Goal: Transaction & Acquisition: Purchase product/service

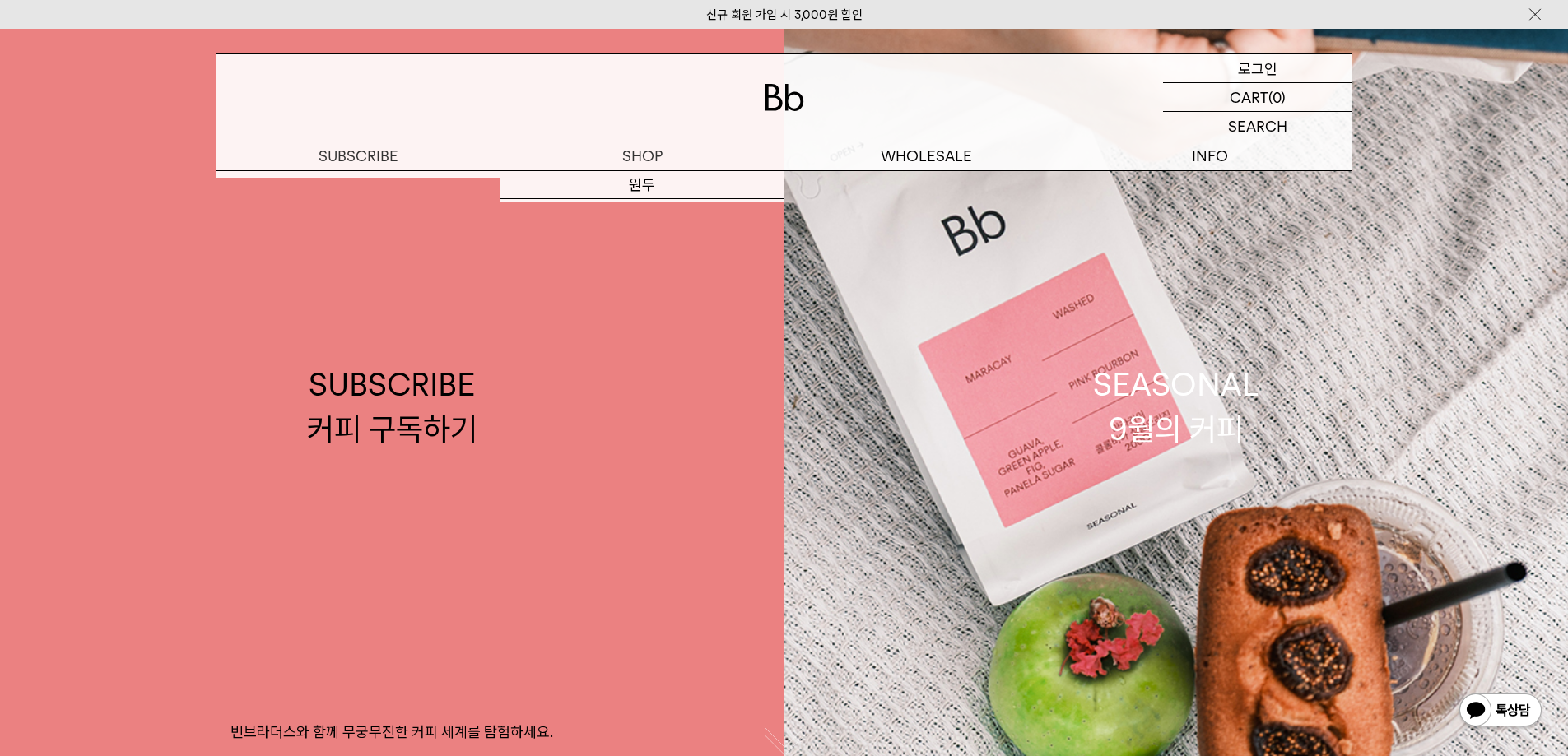
click at [1255, 67] on p "로그인" at bounding box center [1257, 69] width 40 height 28
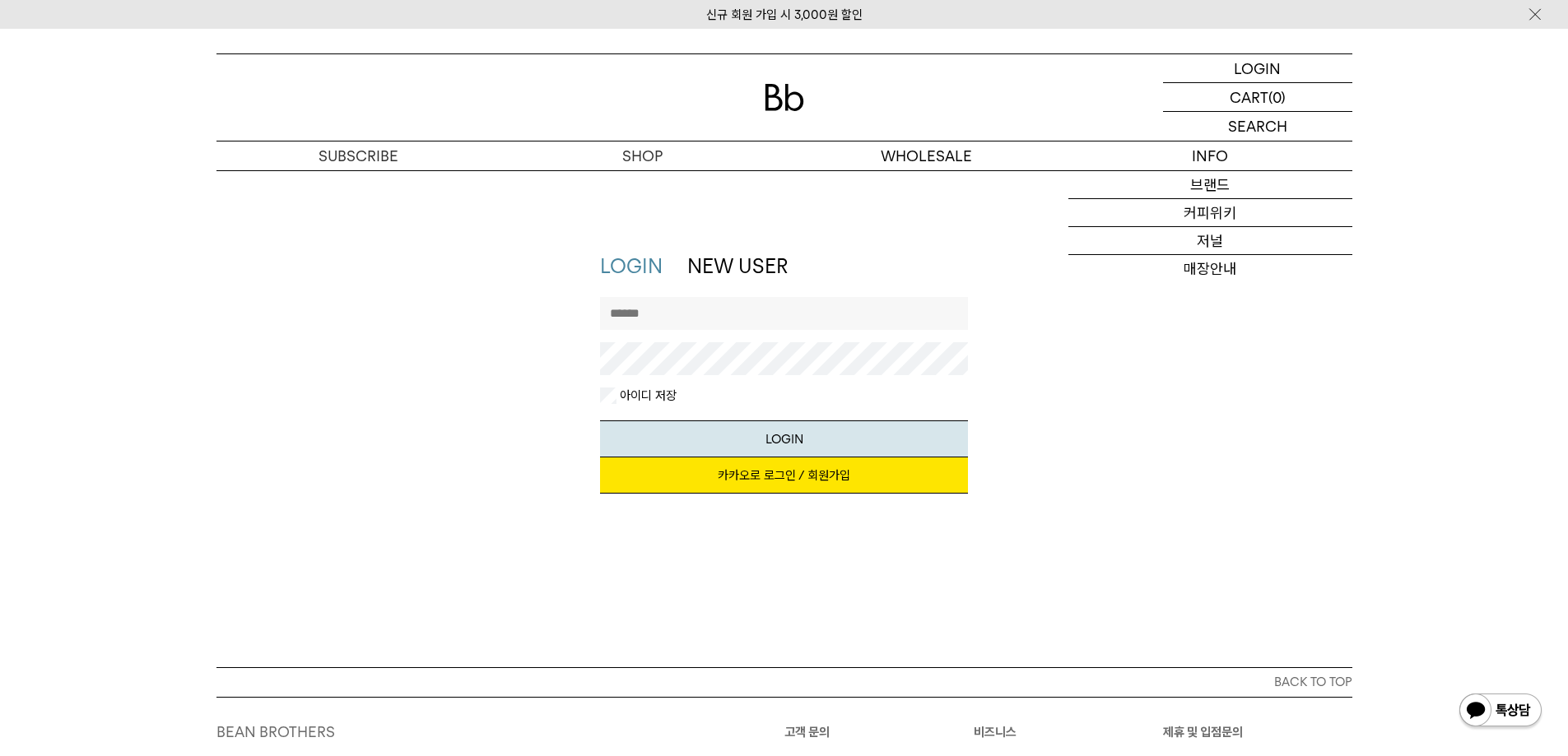
click at [750, 316] on input "text" at bounding box center [784, 313] width 368 height 33
type input "*"
type input "**********"
click at [600, 421] on button "LOGIN" at bounding box center [784, 439] width 368 height 37
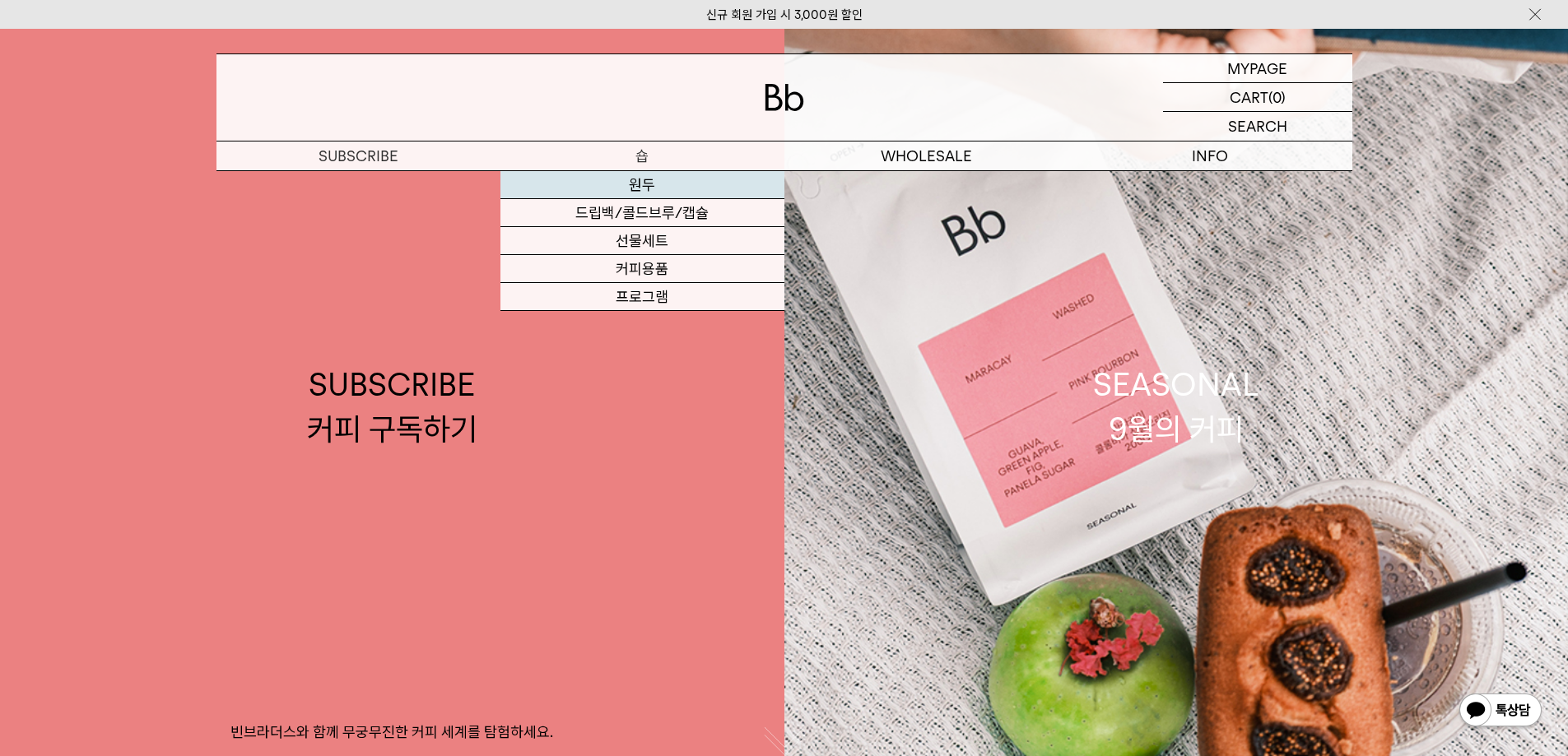
click at [649, 179] on link "원두" at bounding box center [642, 186] width 284 height 28
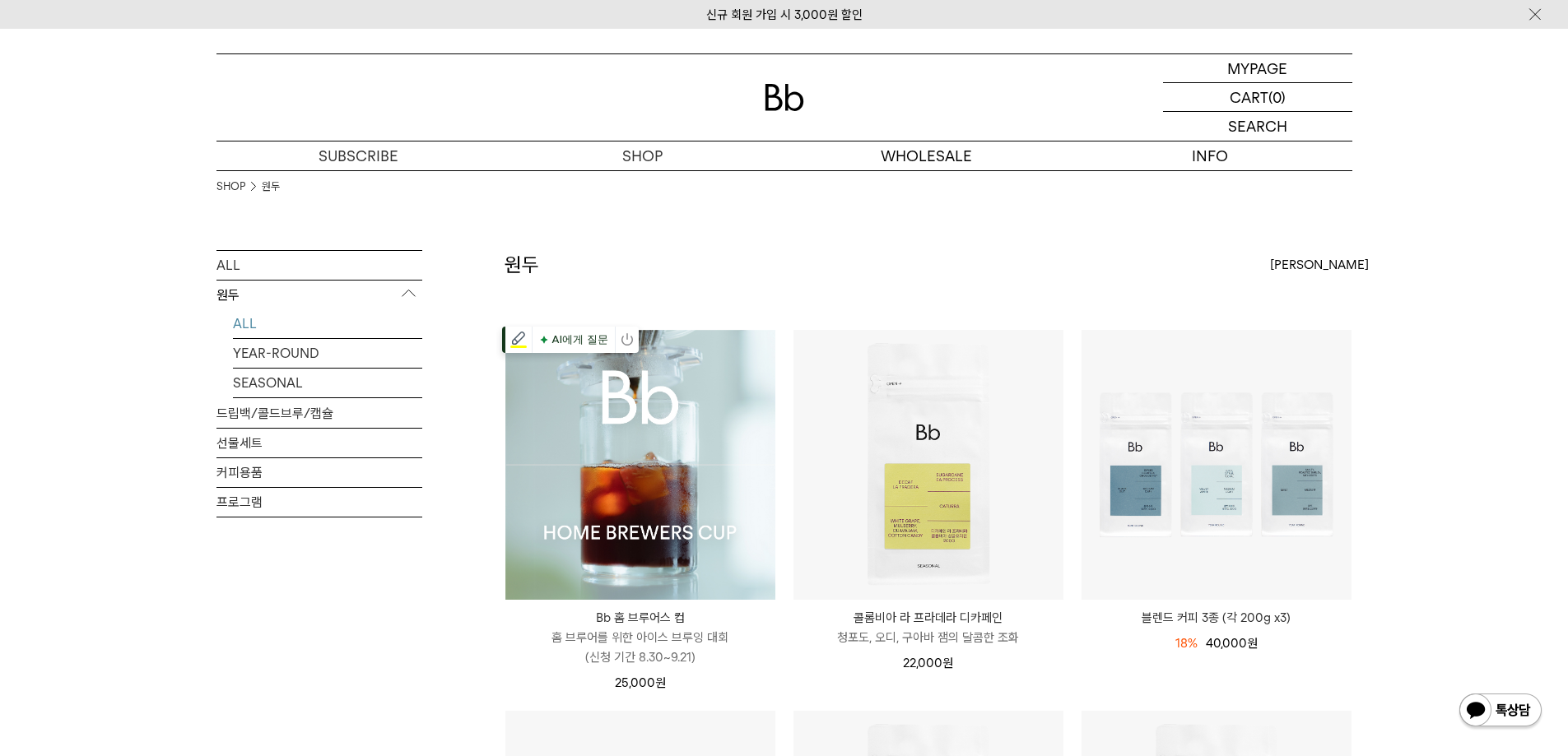
click at [670, 460] on img at bounding box center [640, 465] width 270 height 270
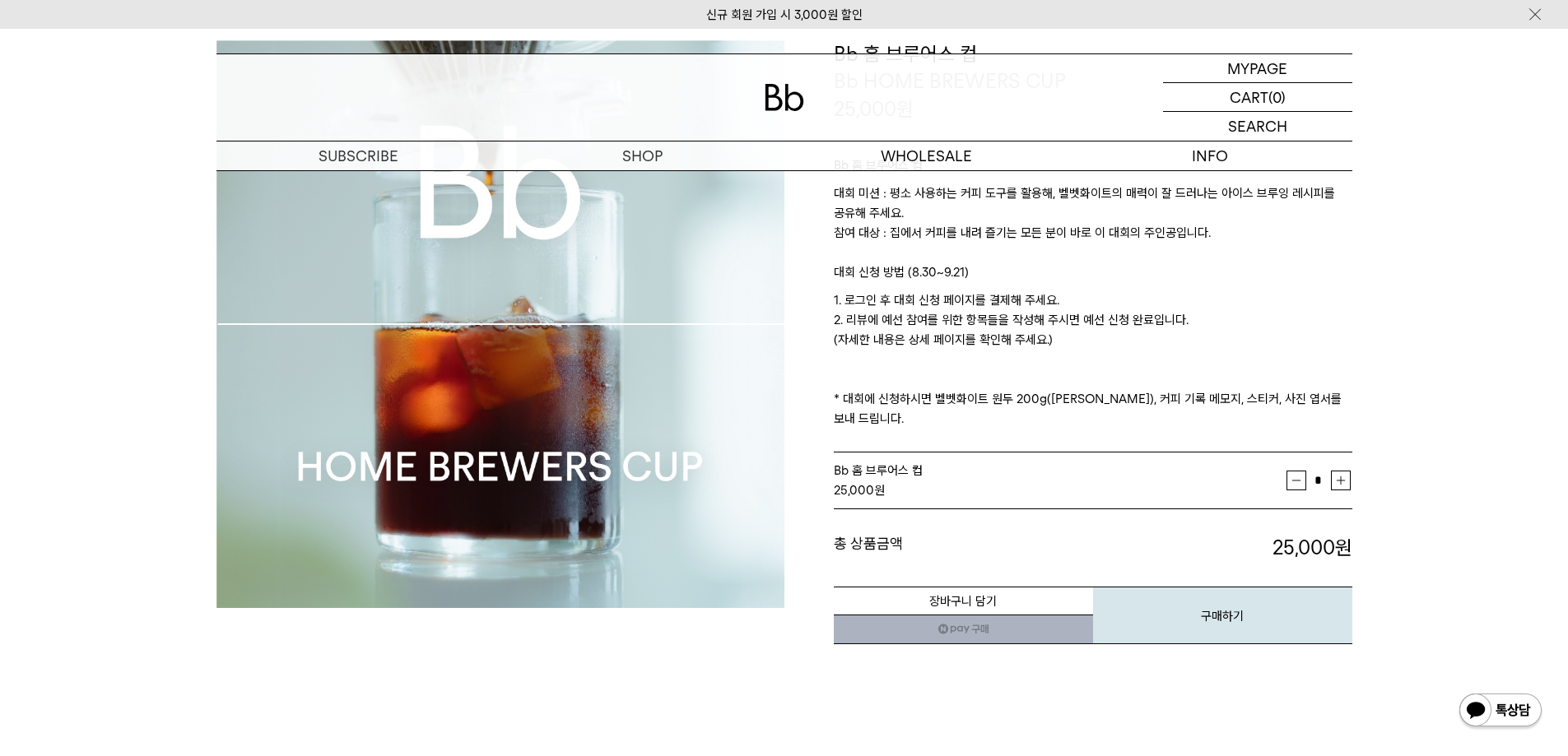
scroll to position [165, 0]
click at [1218, 594] on button "구매하기" at bounding box center [1222, 613] width 260 height 57
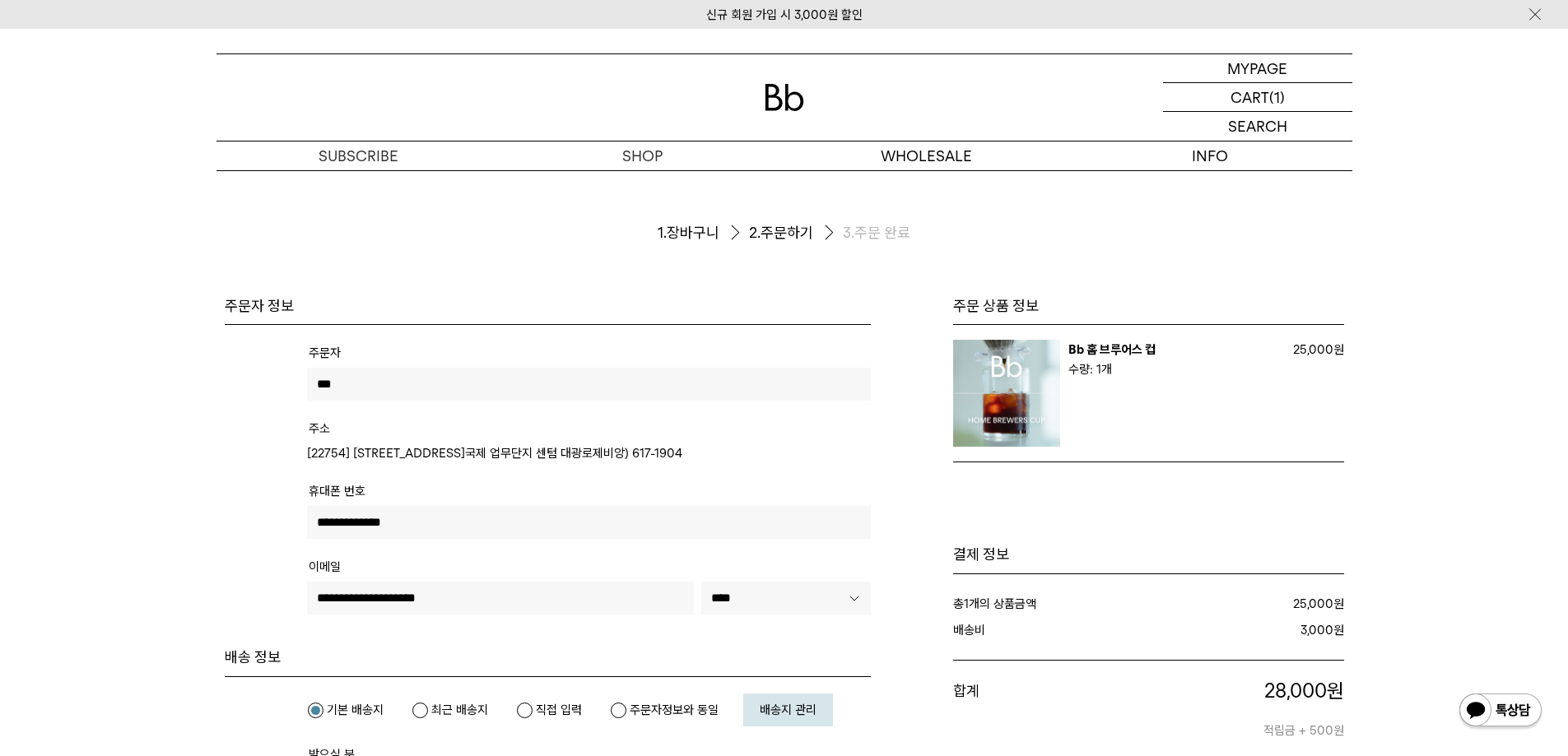
click at [789, 92] on img at bounding box center [784, 97] width 40 height 27
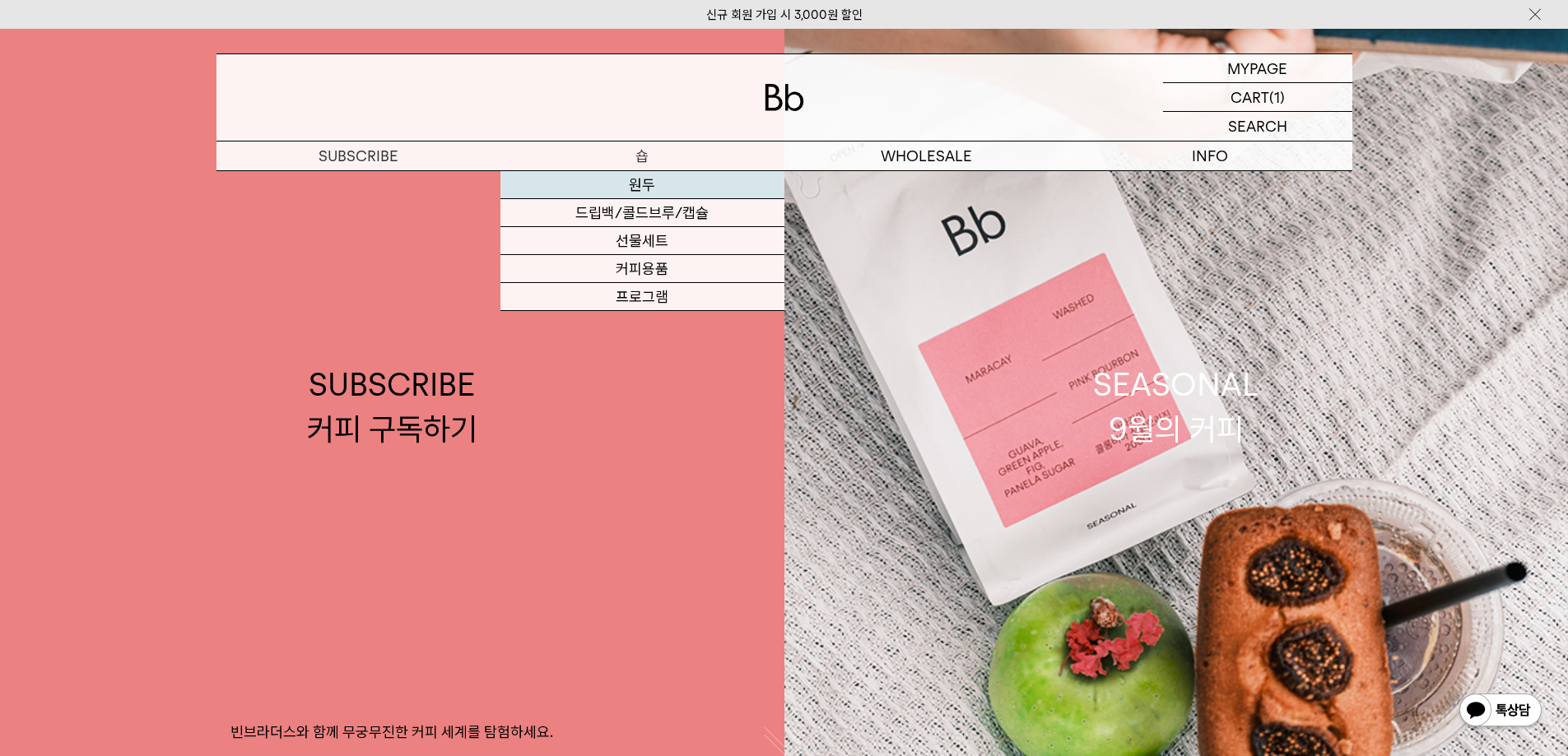
click at [646, 181] on link "원두" at bounding box center [642, 186] width 284 height 28
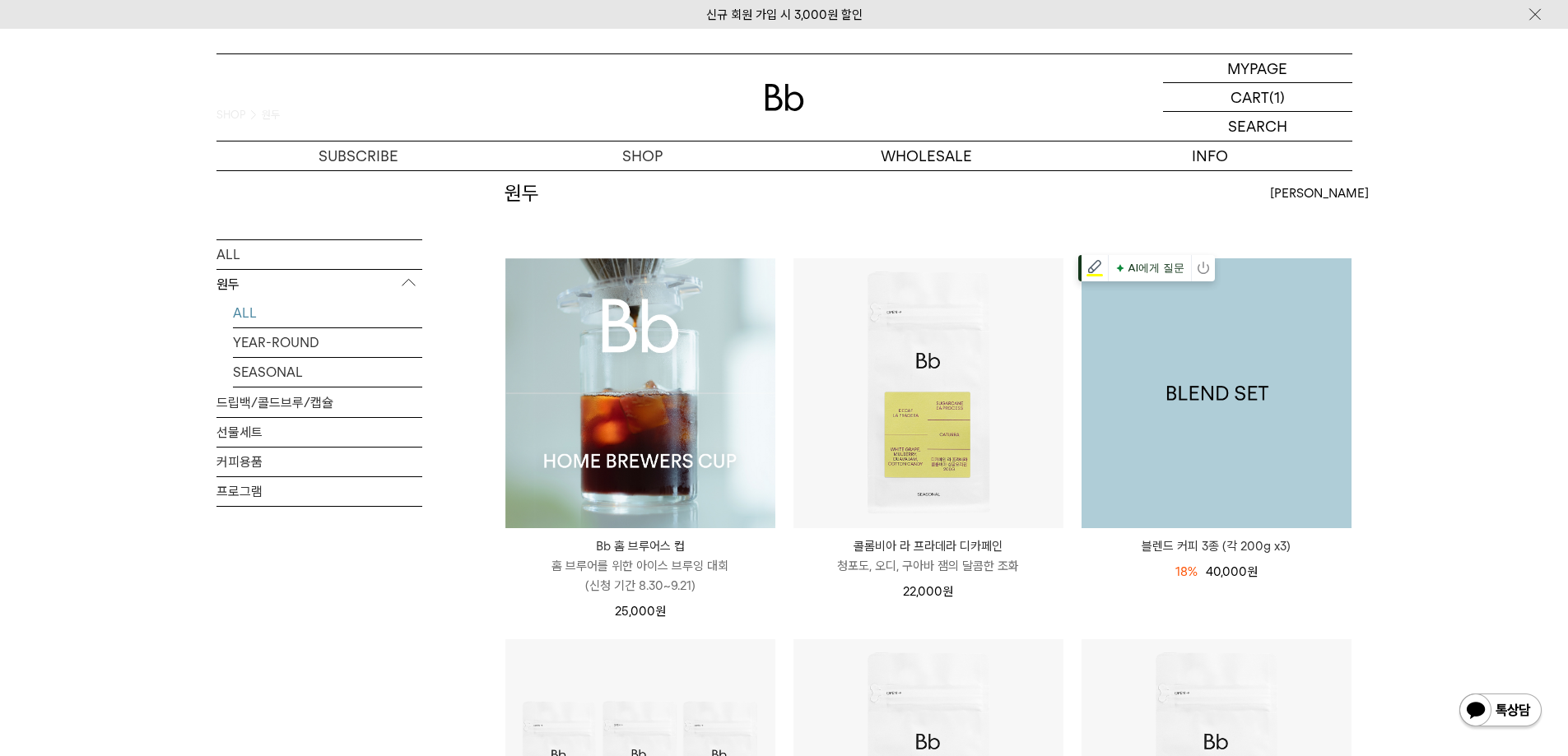
scroll to position [165, 0]
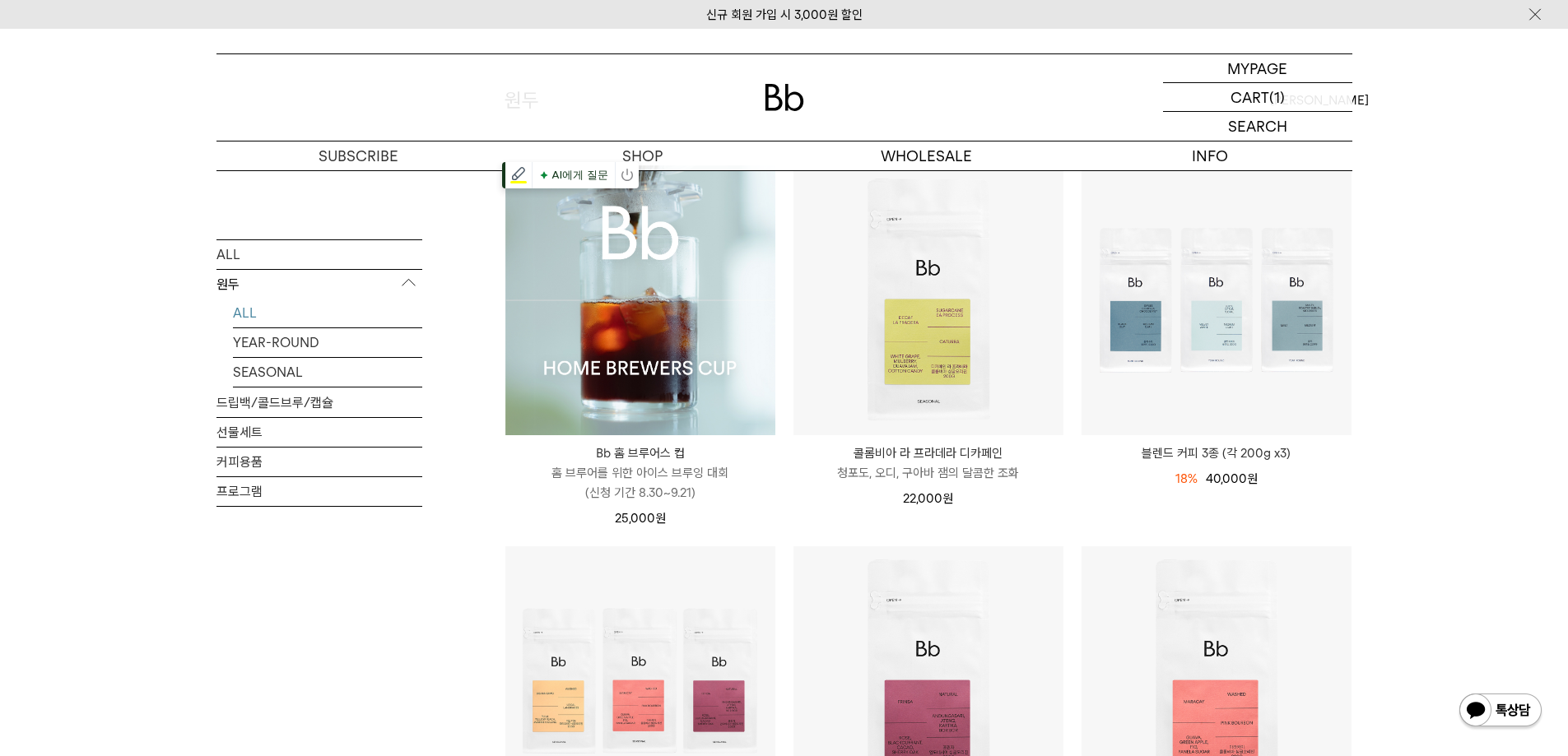
click at [651, 373] on img at bounding box center [640, 300] width 270 height 270
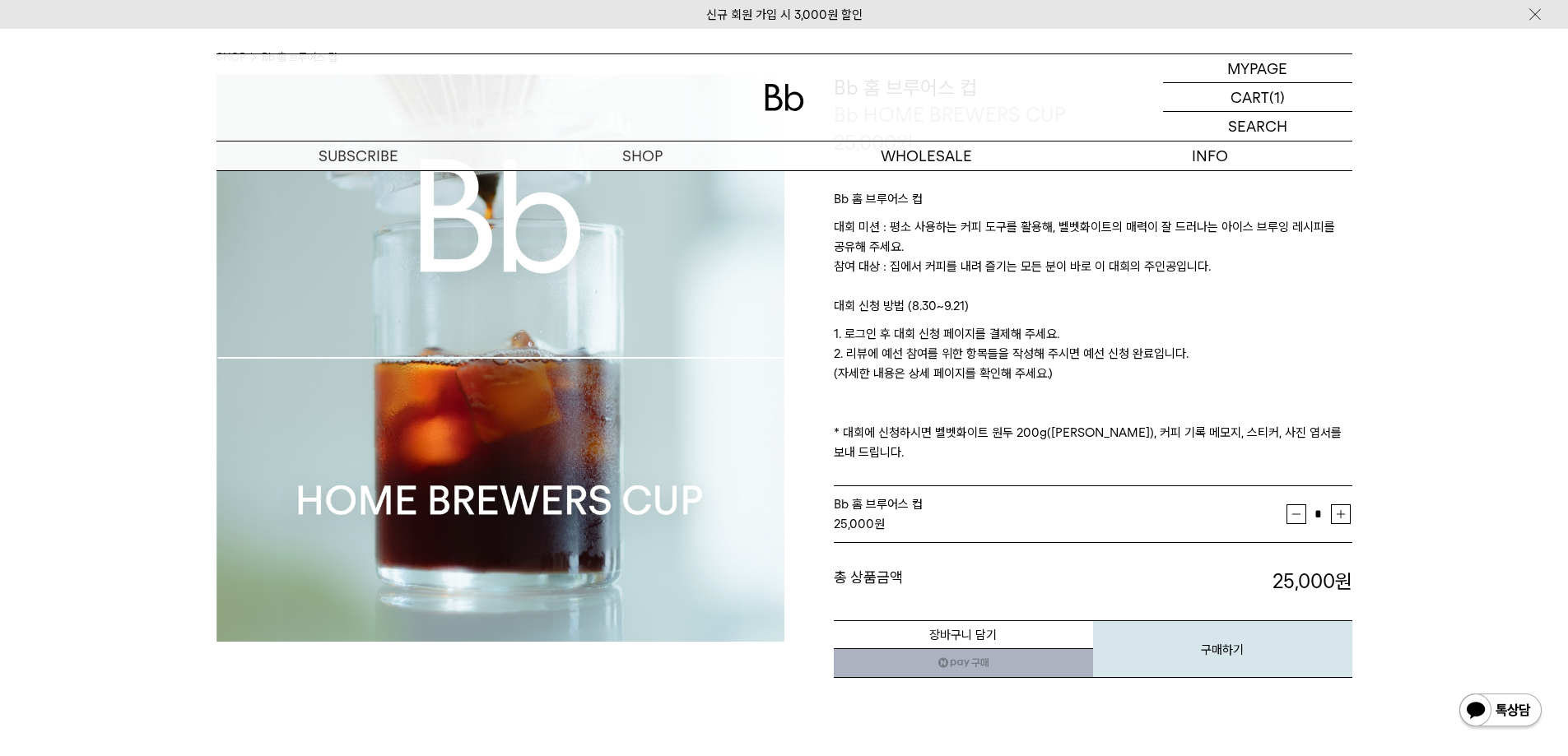
scroll to position [165, 0]
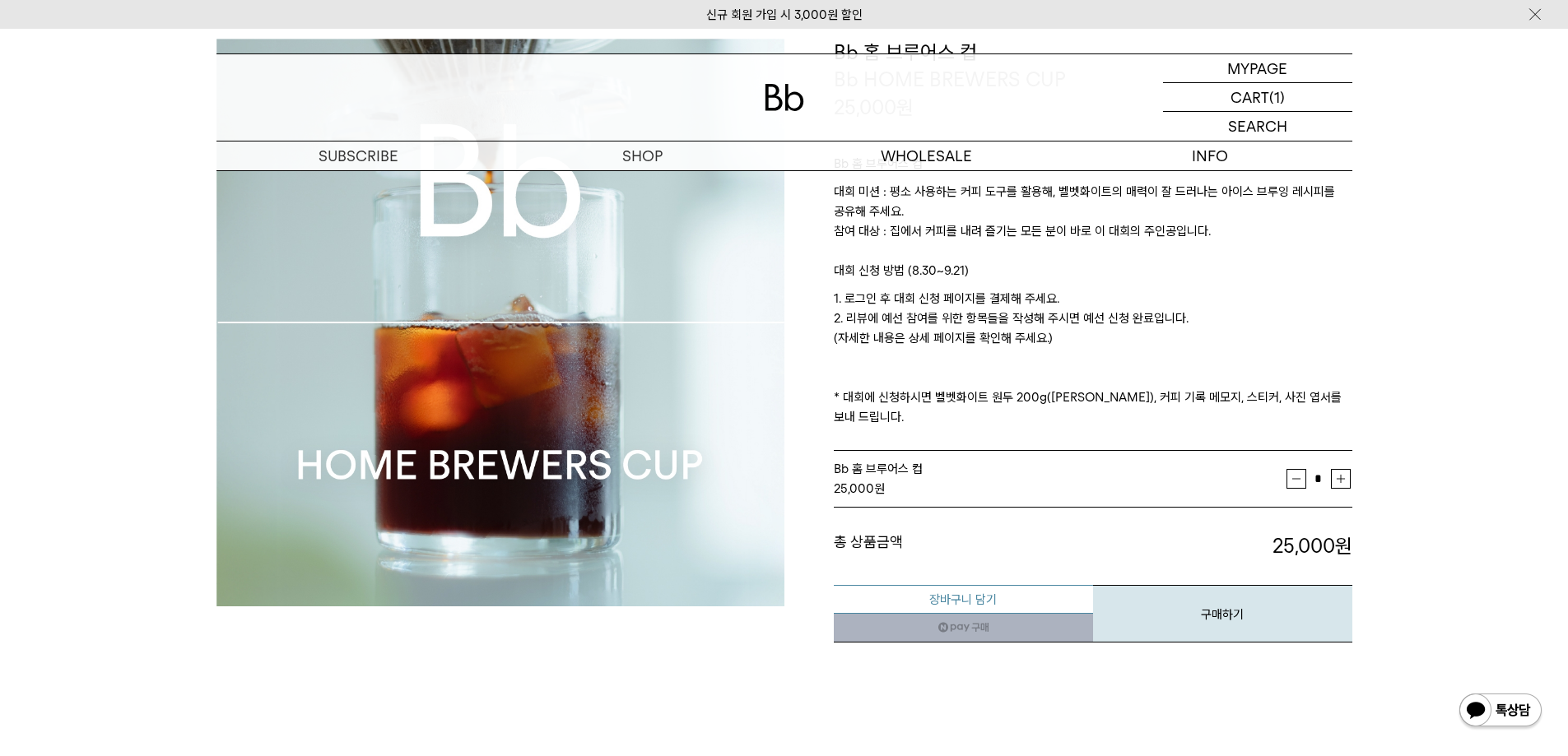
click at [1016, 585] on button "장바구니 담기" at bounding box center [963, 599] width 260 height 29
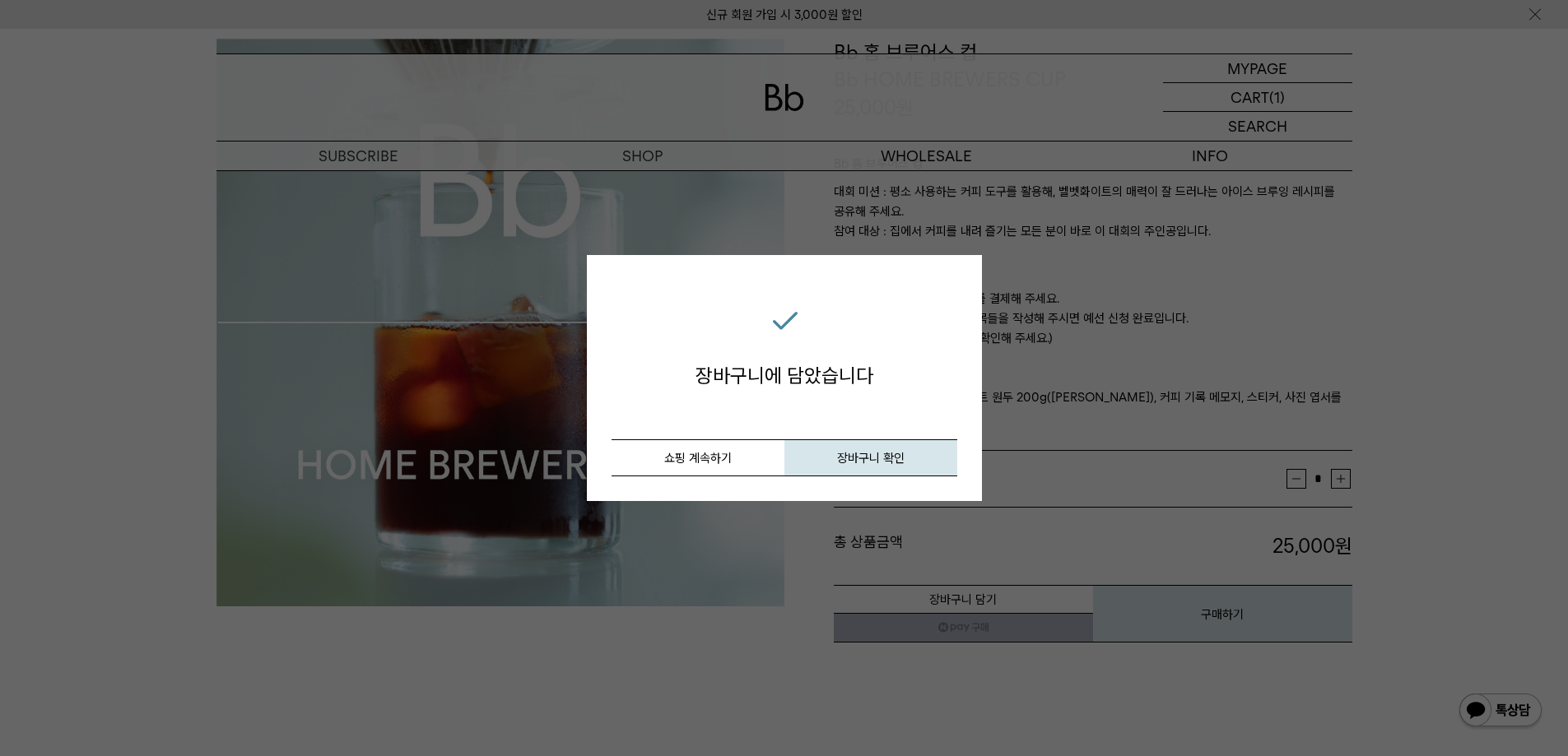
click at [753, 689] on div "장바구니 담기 장바구니에 담았습니다 취소 쇼핑 계속하기 장바구니 확인 닫기" at bounding box center [784, 378] width 1568 height 756
click at [890, 451] on span "장바구니 확인" at bounding box center [870, 458] width 68 height 15
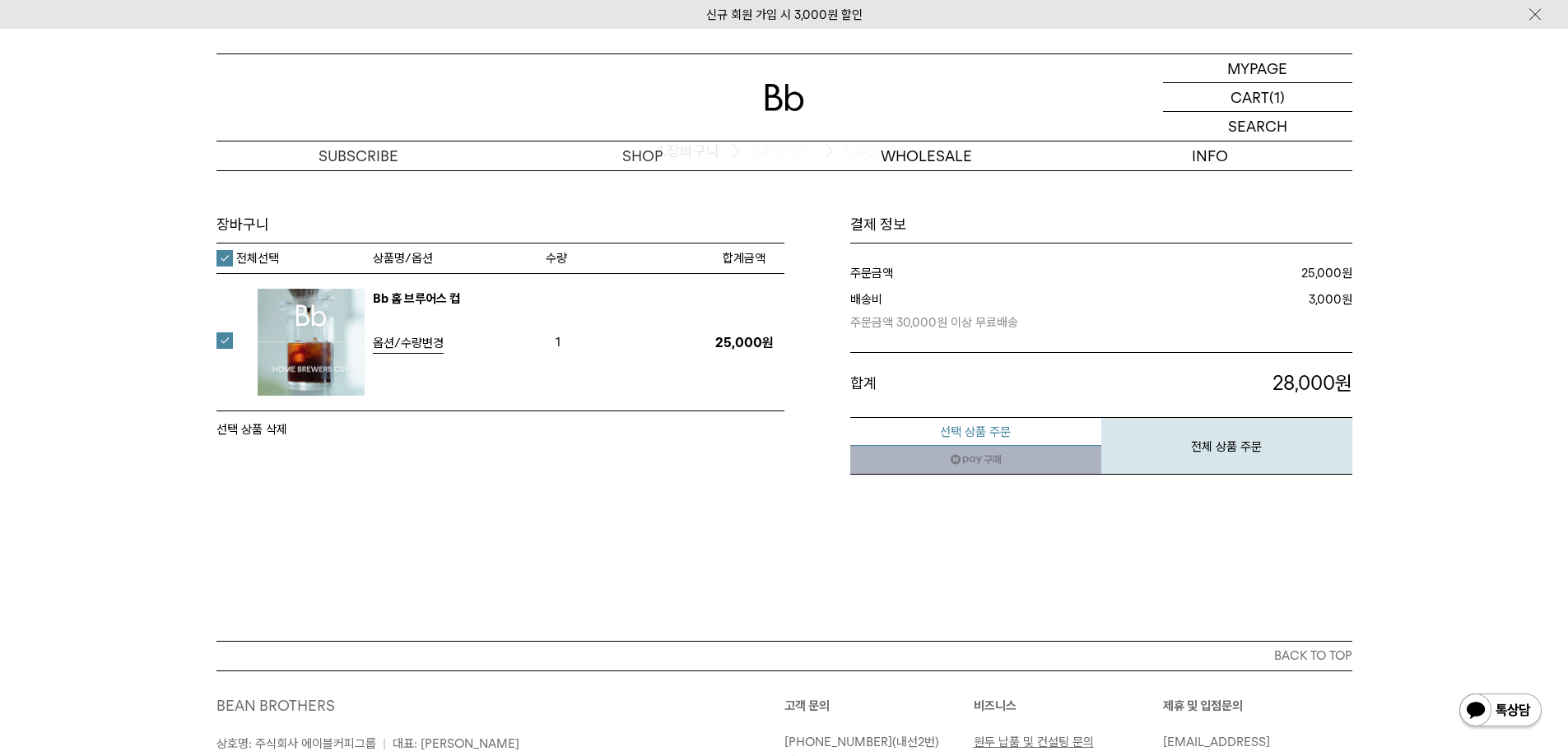
scroll to position [83, 0]
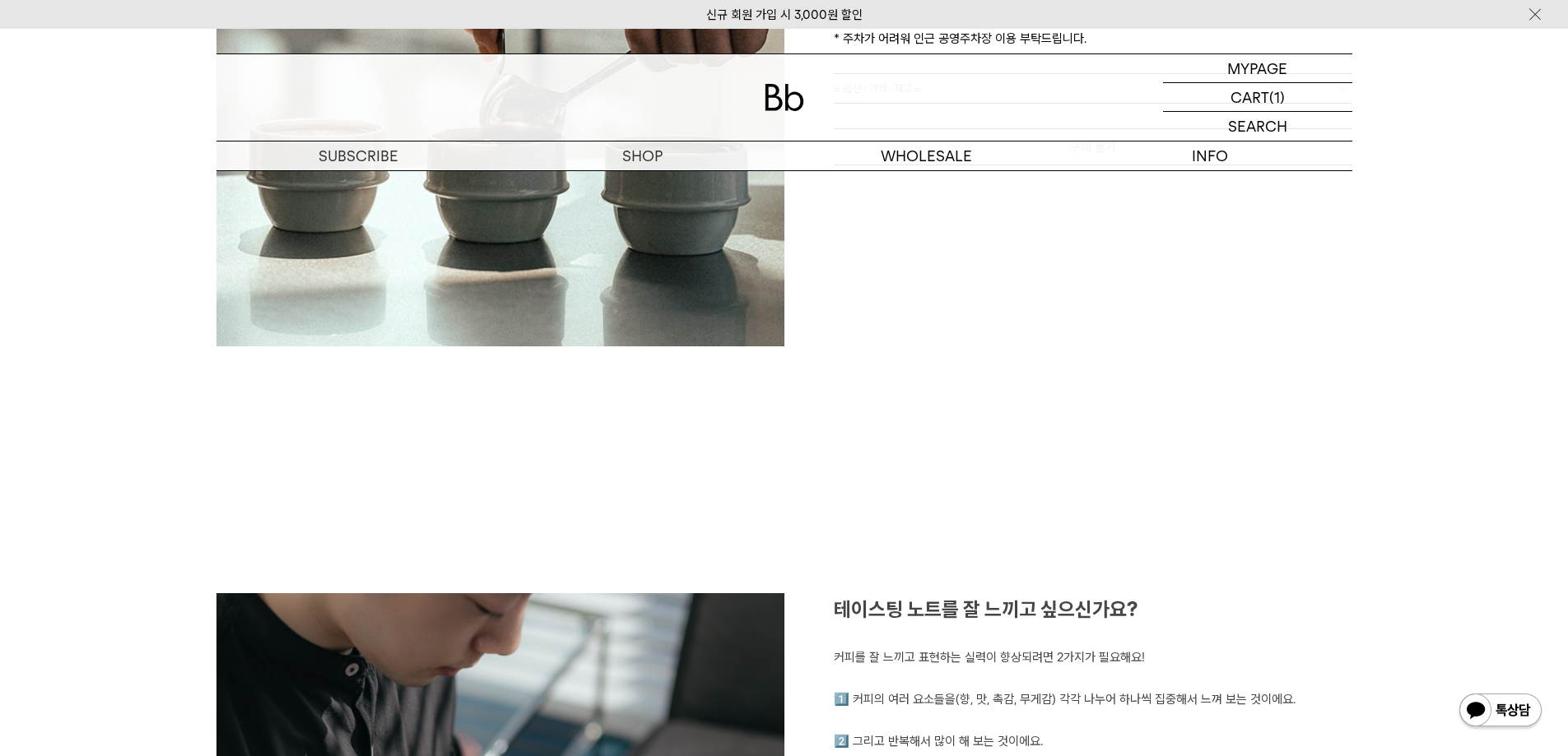
scroll to position [329, 0]
